Goal: Transaction & Acquisition: Purchase product/service

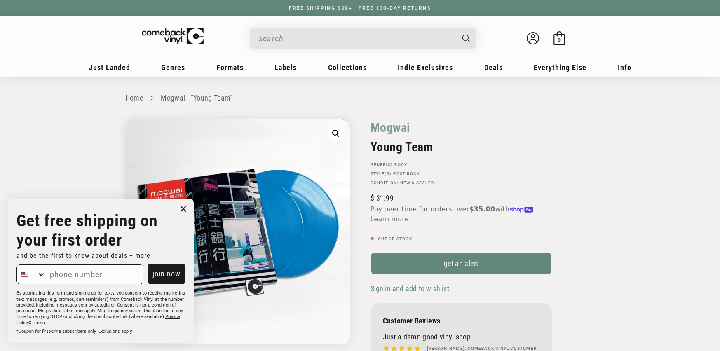
click at [301, 43] on input "When autocomplete results are available use up and down arrows to review and en…" at bounding box center [356, 38] width 195 height 17
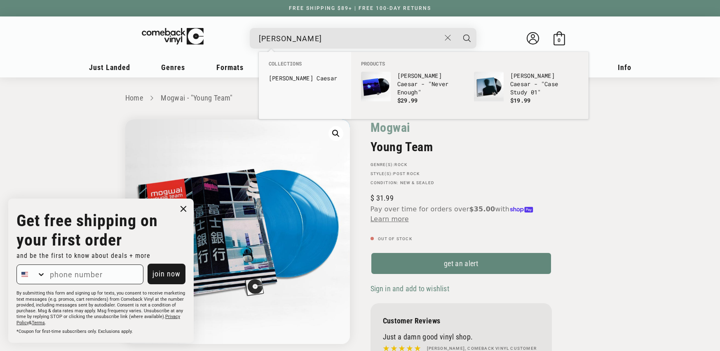
type input "daniel caesar"
click at [456, 28] on button "Search" at bounding box center [466, 38] width 21 height 21
click at [316, 76] on b "Caesar" at bounding box center [326, 78] width 21 height 8
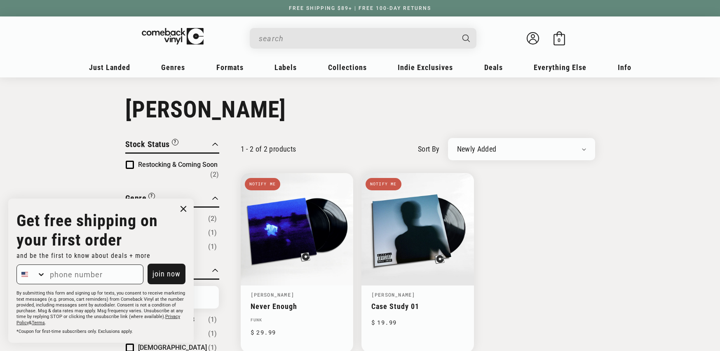
click at [301, 31] on input "When autocomplete results are available use up and down arrows to review and en…" at bounding box center [356, 38] width 195 height 17
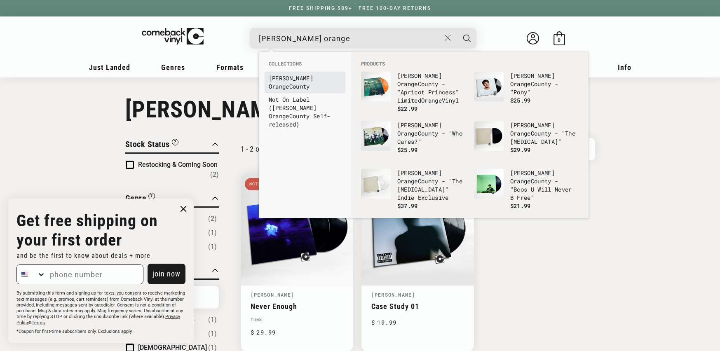
type input "rex orange"
click at [289, 82] on b "Orange" at bounding box center [279, 86] width 21 height 8
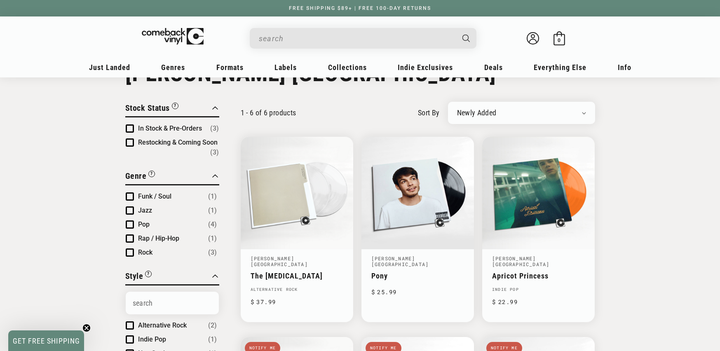
scroll to position [206, 0]
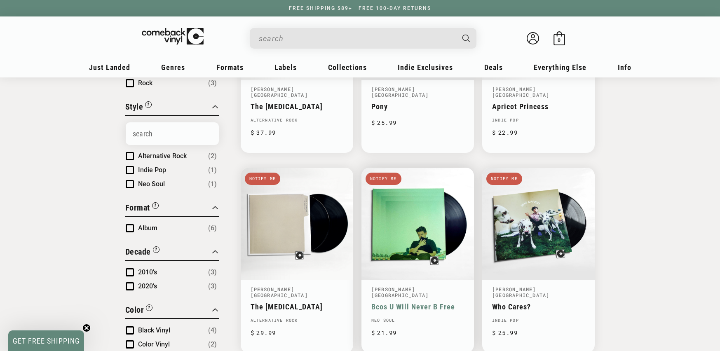
click at [436, 302] on link "Bcos U Will Never B Free" at bounding box center [417, 306] width 93 height 9
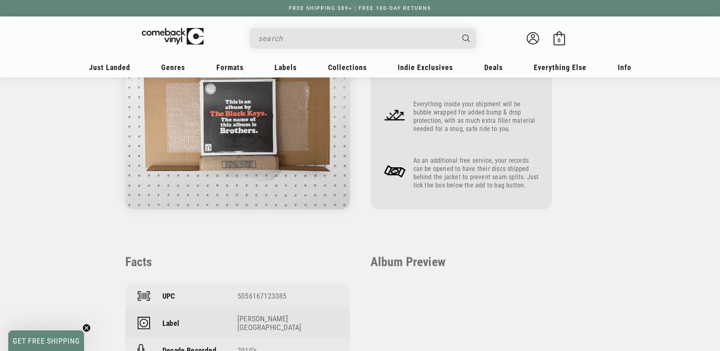
scroll to position [527, 0]
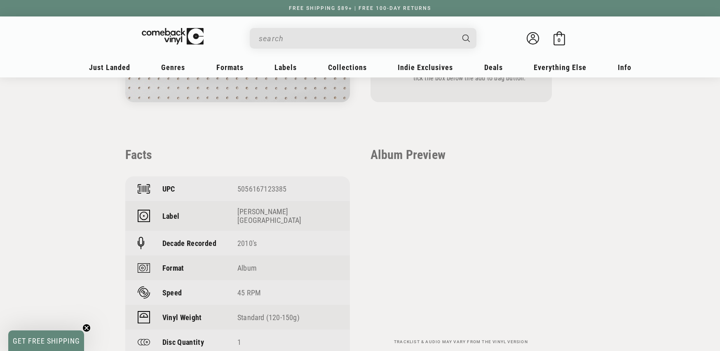
click at [258, 185] on div "5056167123385" at bounding box center [287, 189] width 100 height 9
copy div "5056167123385"
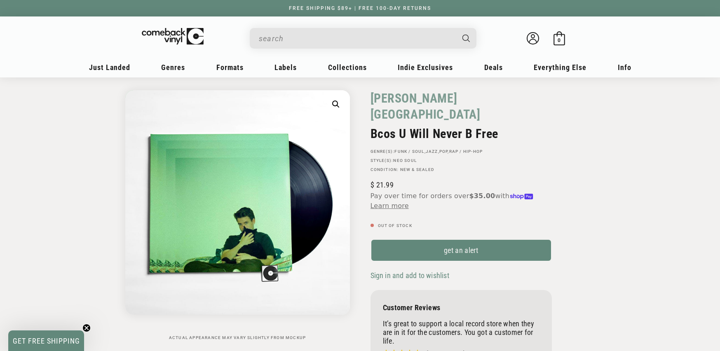
scroll to position [0, 0]
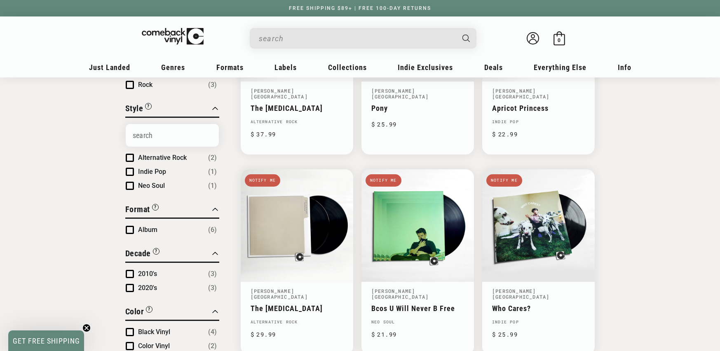
scroll to position [206, 0]
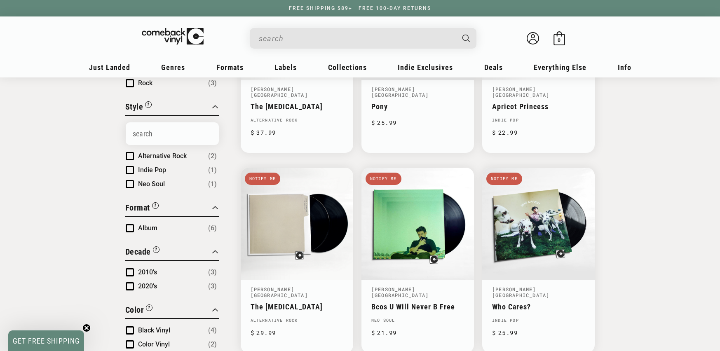
click at [272, 37] on input "When autocomplete results are available use up and down arrows to review and en…" at bounding box center [356, 38] width 195 height 17
